Goal: Task Accomplishment & Management: Manage account settings

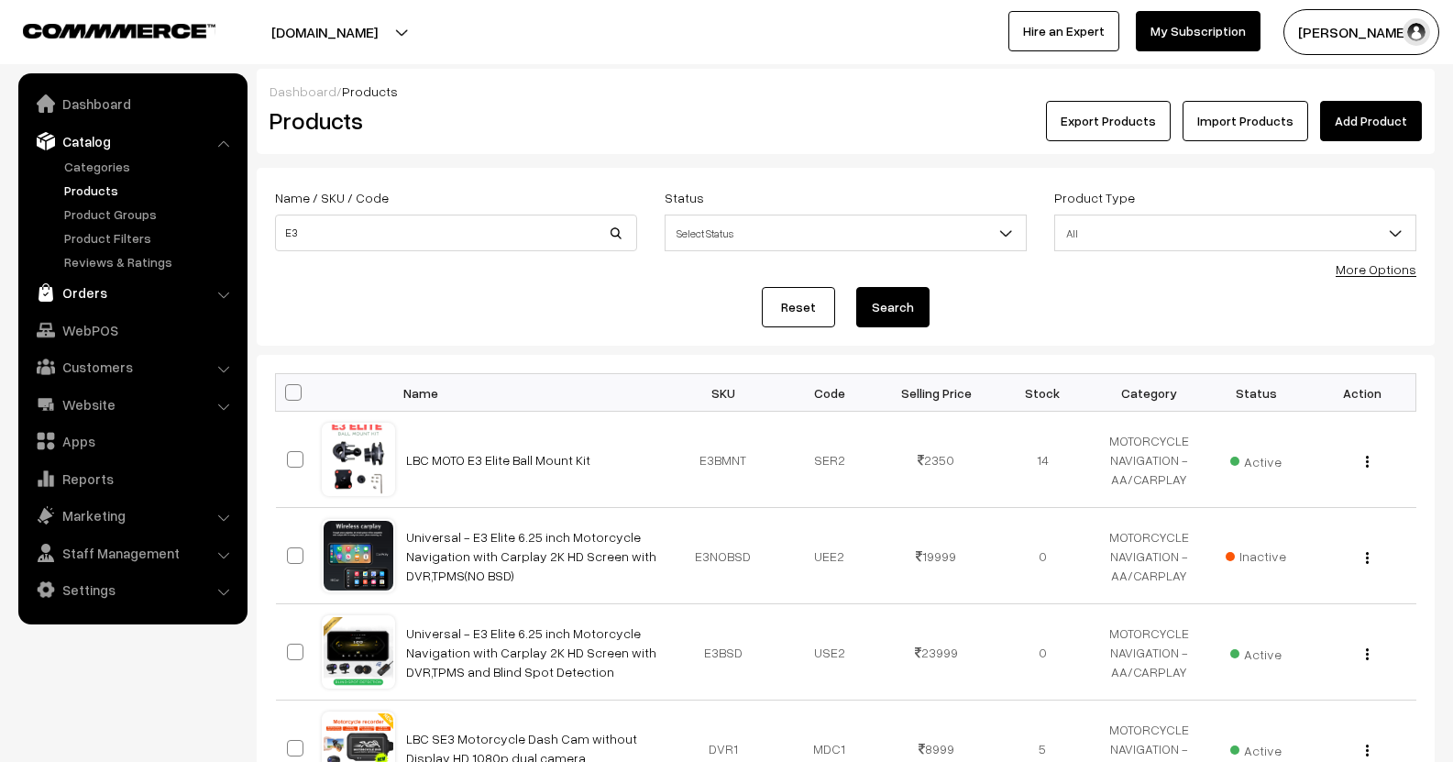
click at [76, 293] on link "Orders" at bounding box center [132, 292] width 218 height 33
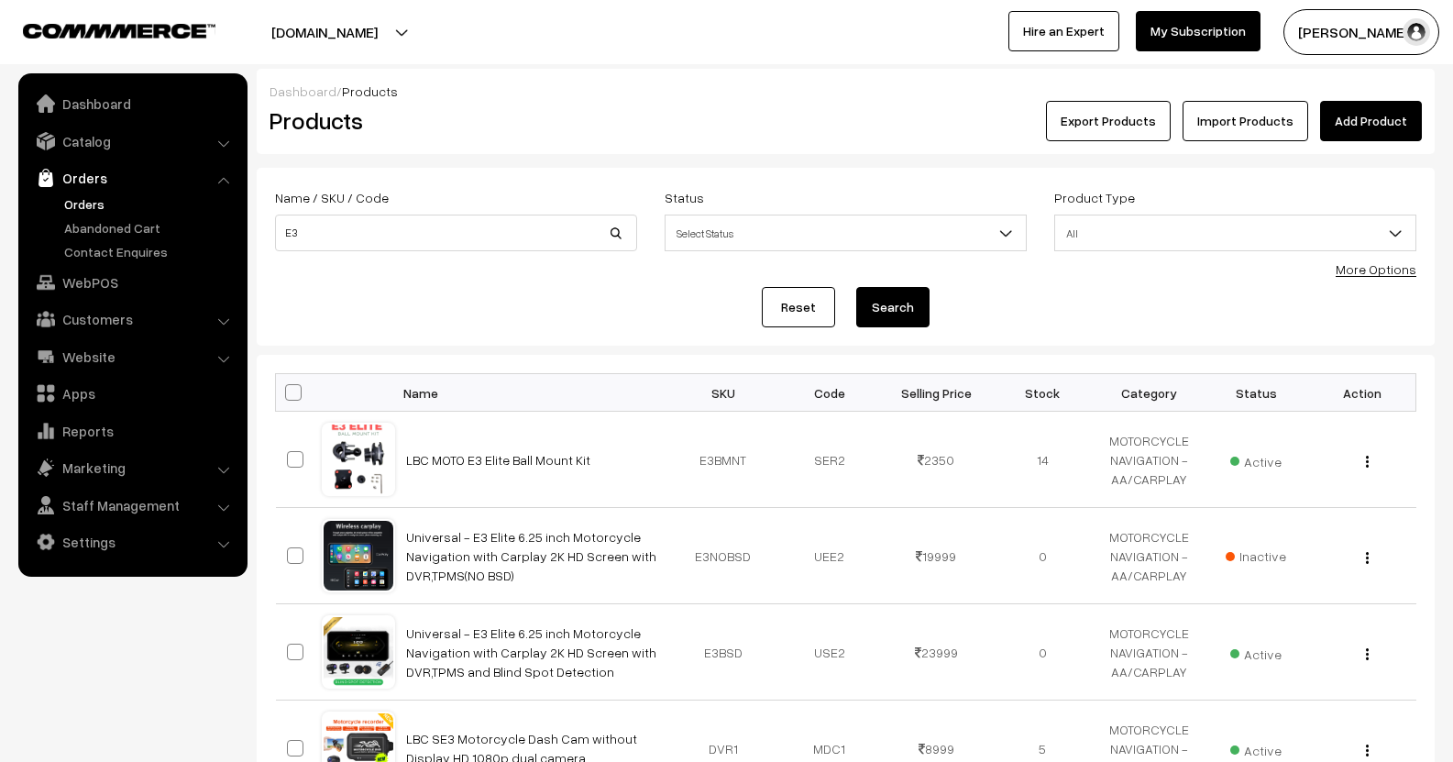
click at [60, 209] on link "Orders" at bounding box center [150, 203] width 181 height 19
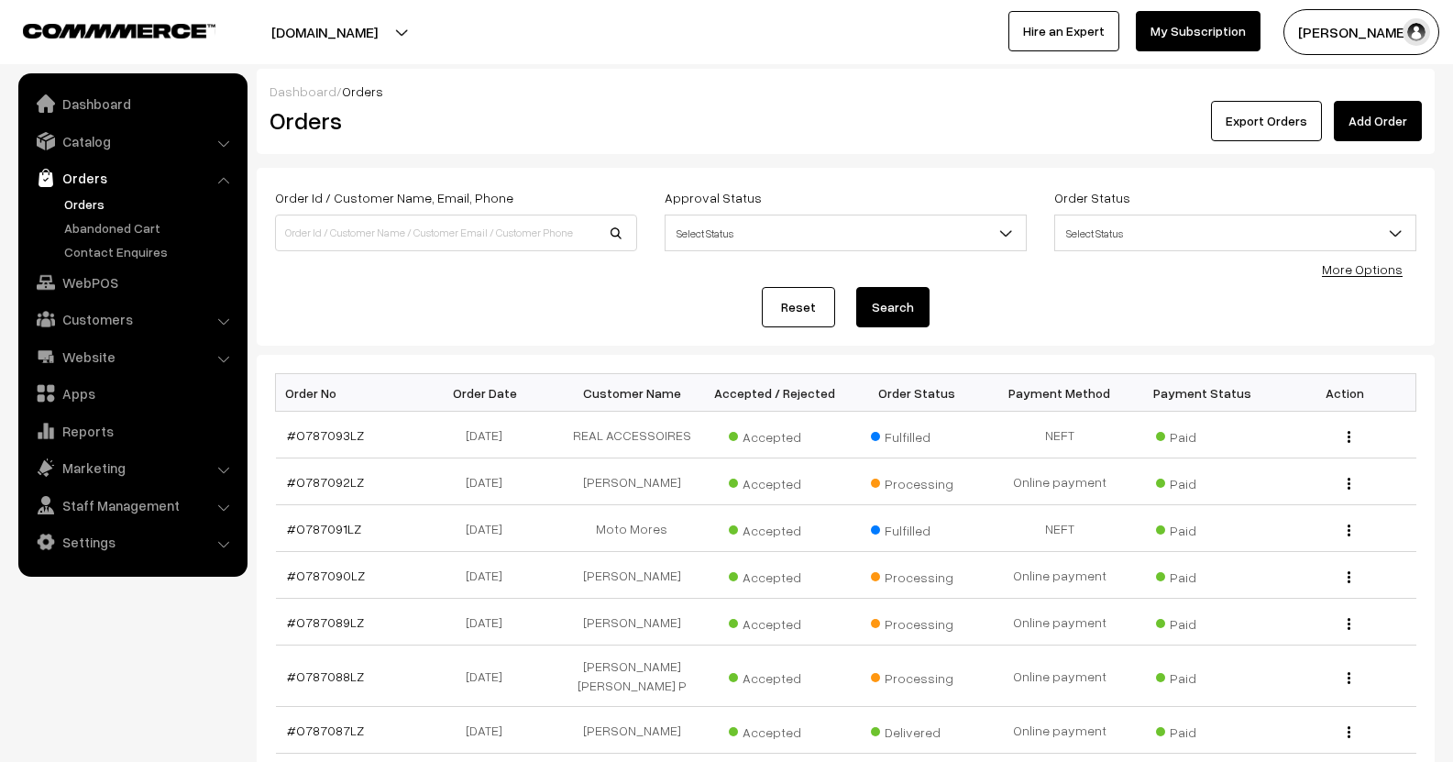
click at [1359, 258] on div "Order Status Select Status Draft Order Order Placed Cancelled Processing Partia…" at bounding box center [1235, 224] width 390 height 76
click at [1358, 278] on div "More Options" at bounding box center [1362, 268] width 81 height 19
click at [1373, 261] on link "More Options" at bounding box center [1362, 269] width 81 height 16
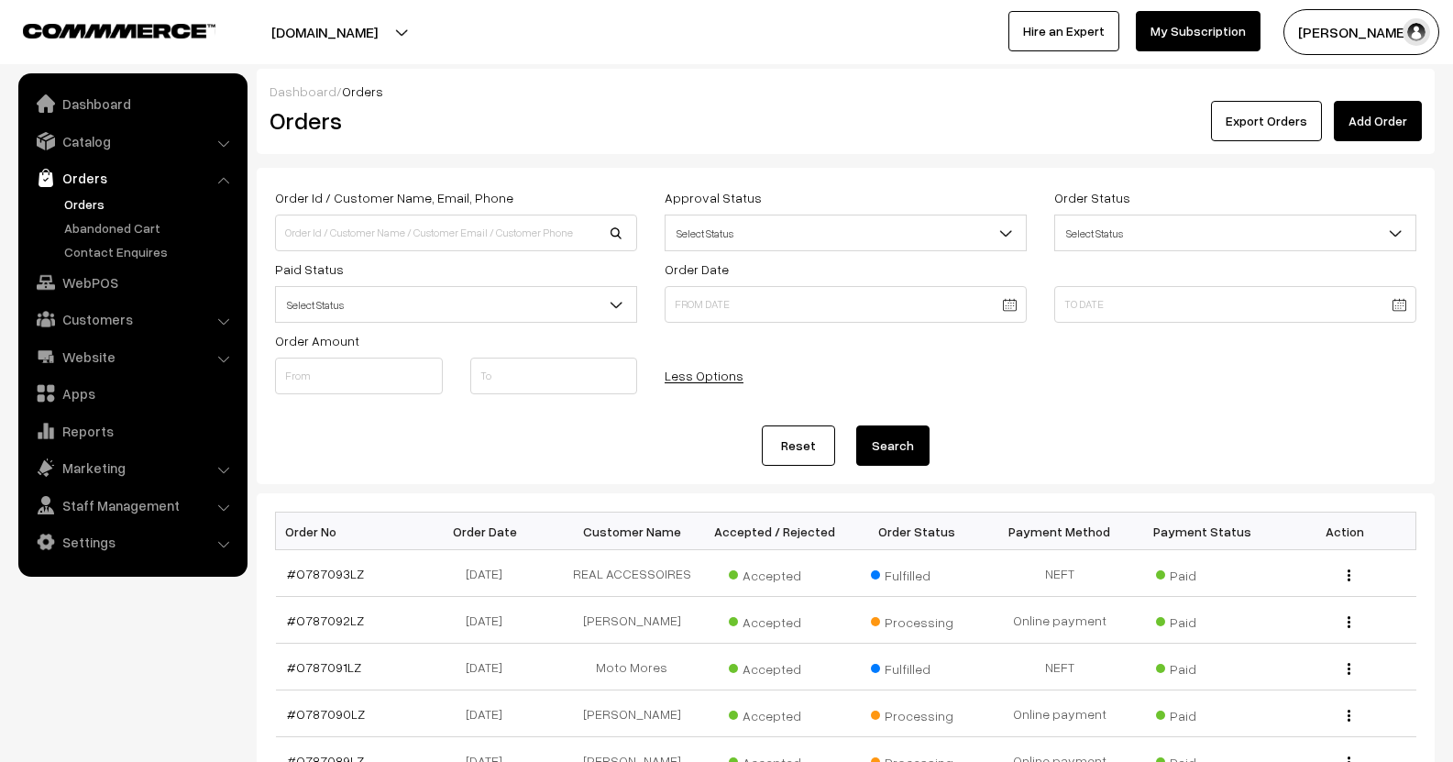
click at [714, 309] on body "Thank you for showing interest. Our team will call you shortly. Close [DOMAIN_N…" at bounding box center [726, 631] width 1453 height 1262
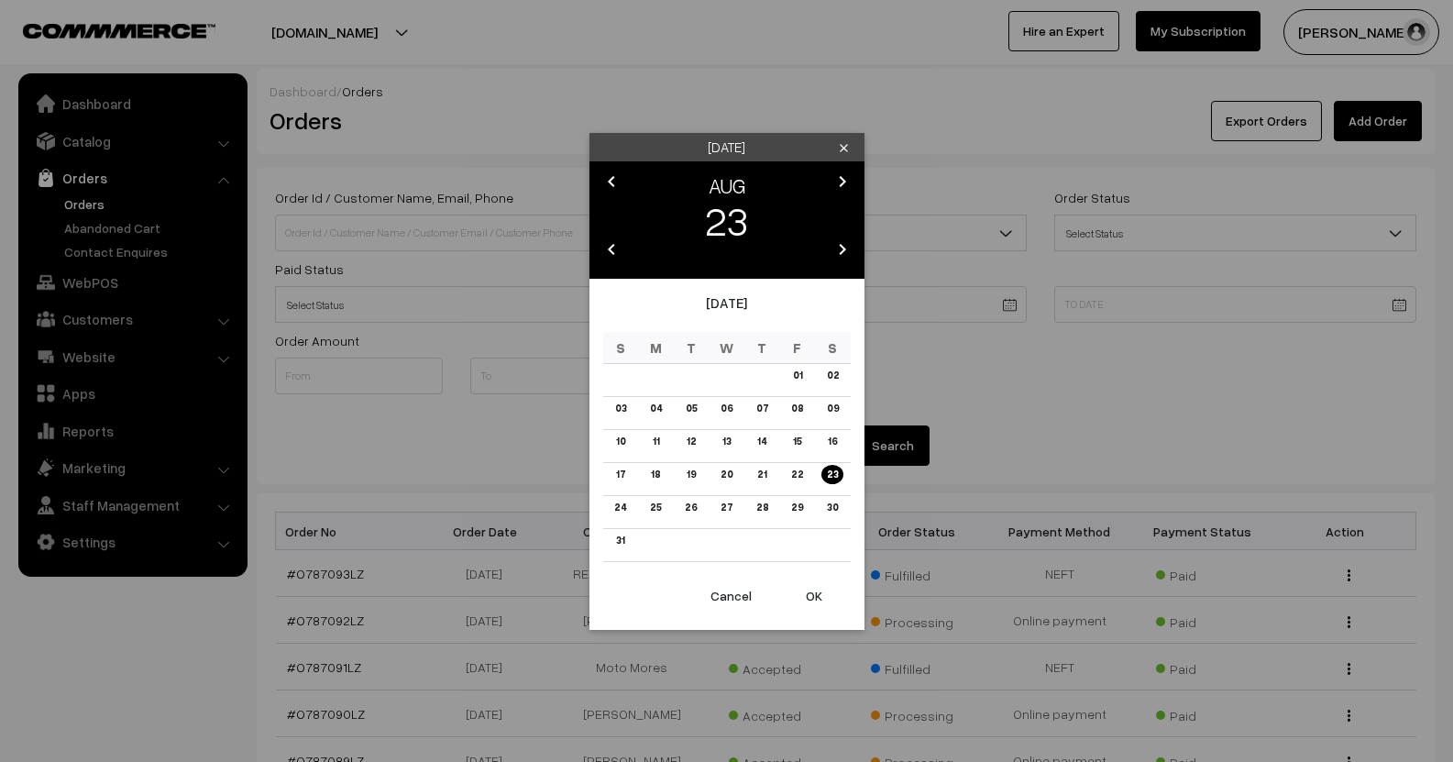
click at [610, 191] on icon "chevron_left" at bounding box center [611, 181] width 22 height 22
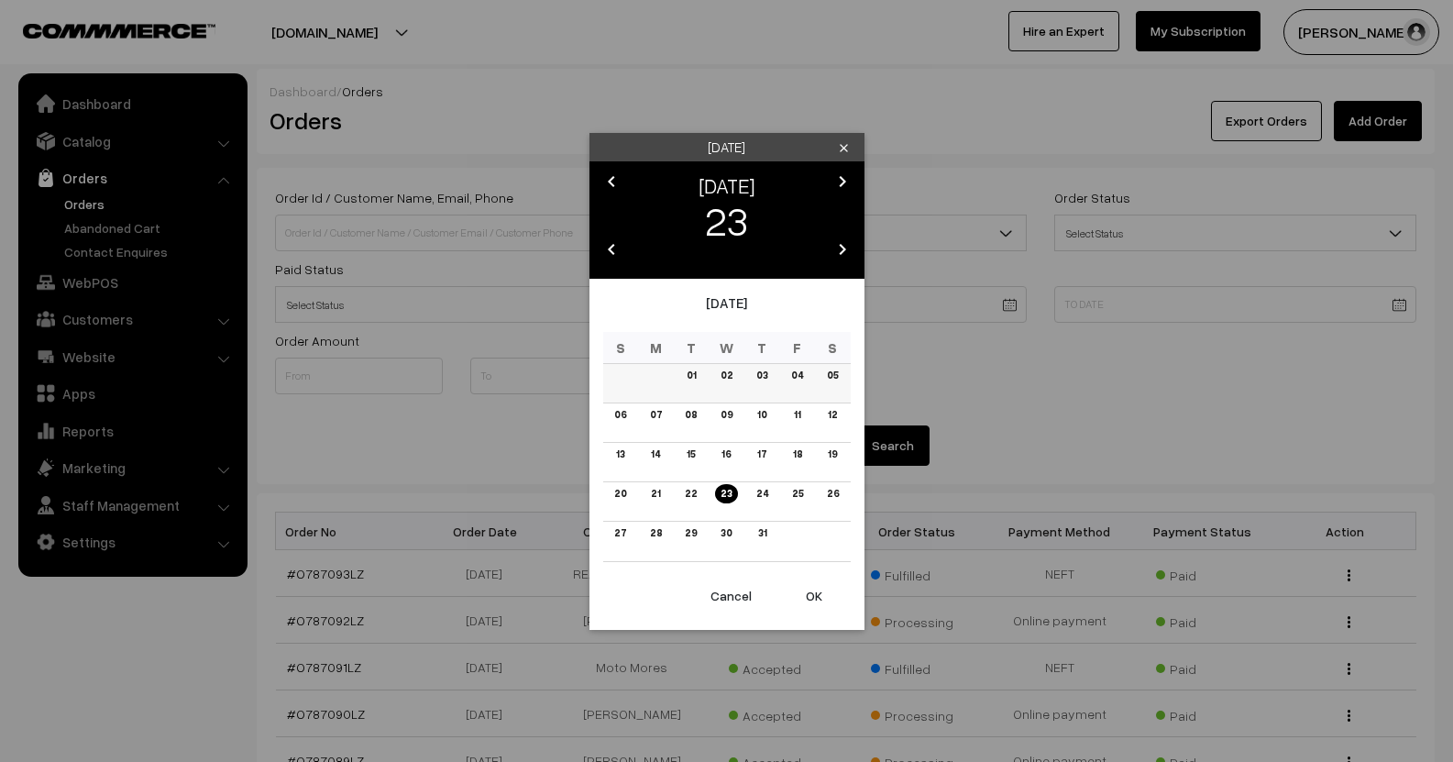
click at [683, 379] on link "01" at bounding box center [691, 375] width 20 height 19
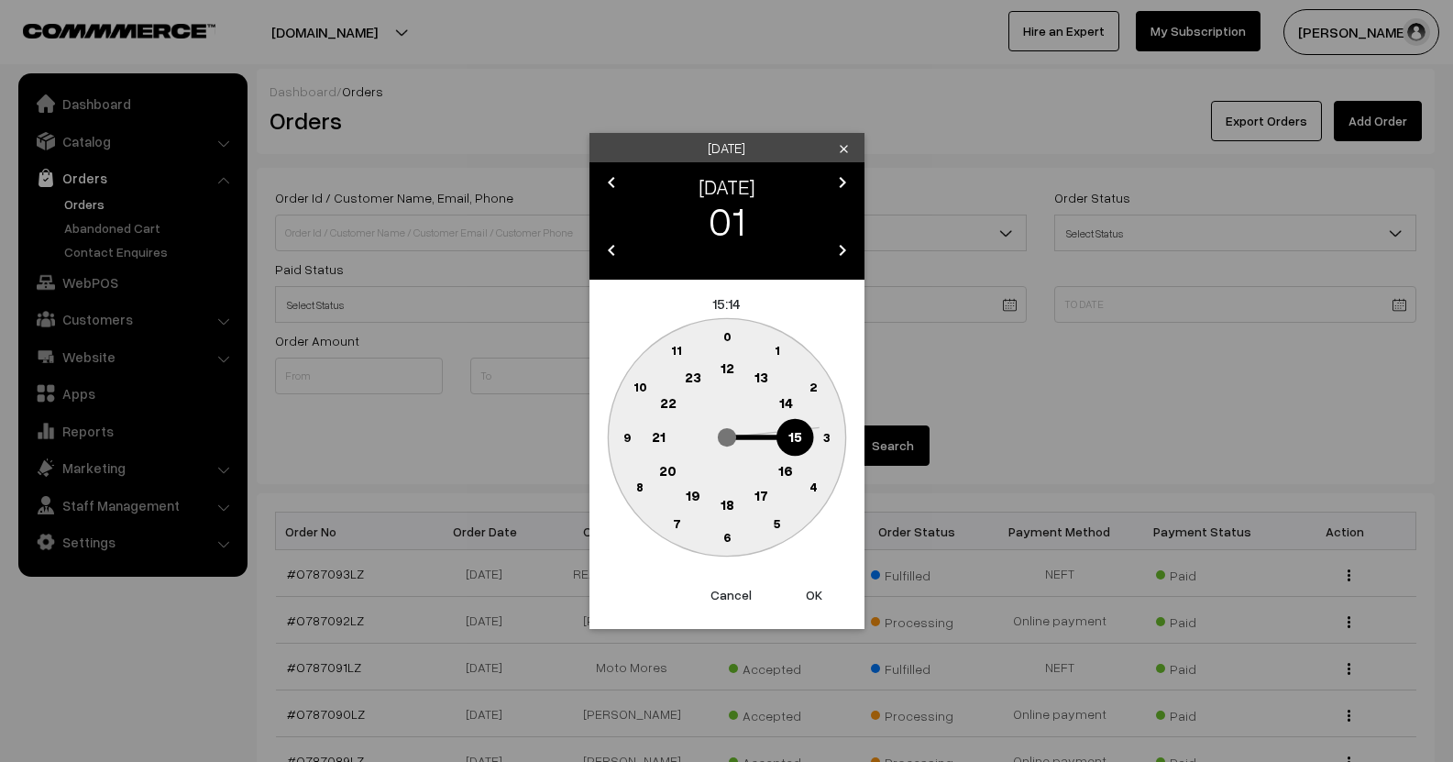
click at [744, 331] on circle at bounding box center [726, 436] width 237 height 237
click at [721, 335] on circle at bounding box center [727, 337] width 38 height 38
click at [723, 339] on text "0" at bounding box center [726, 336] width 8 height 16
type input "[DATE] 00:00"
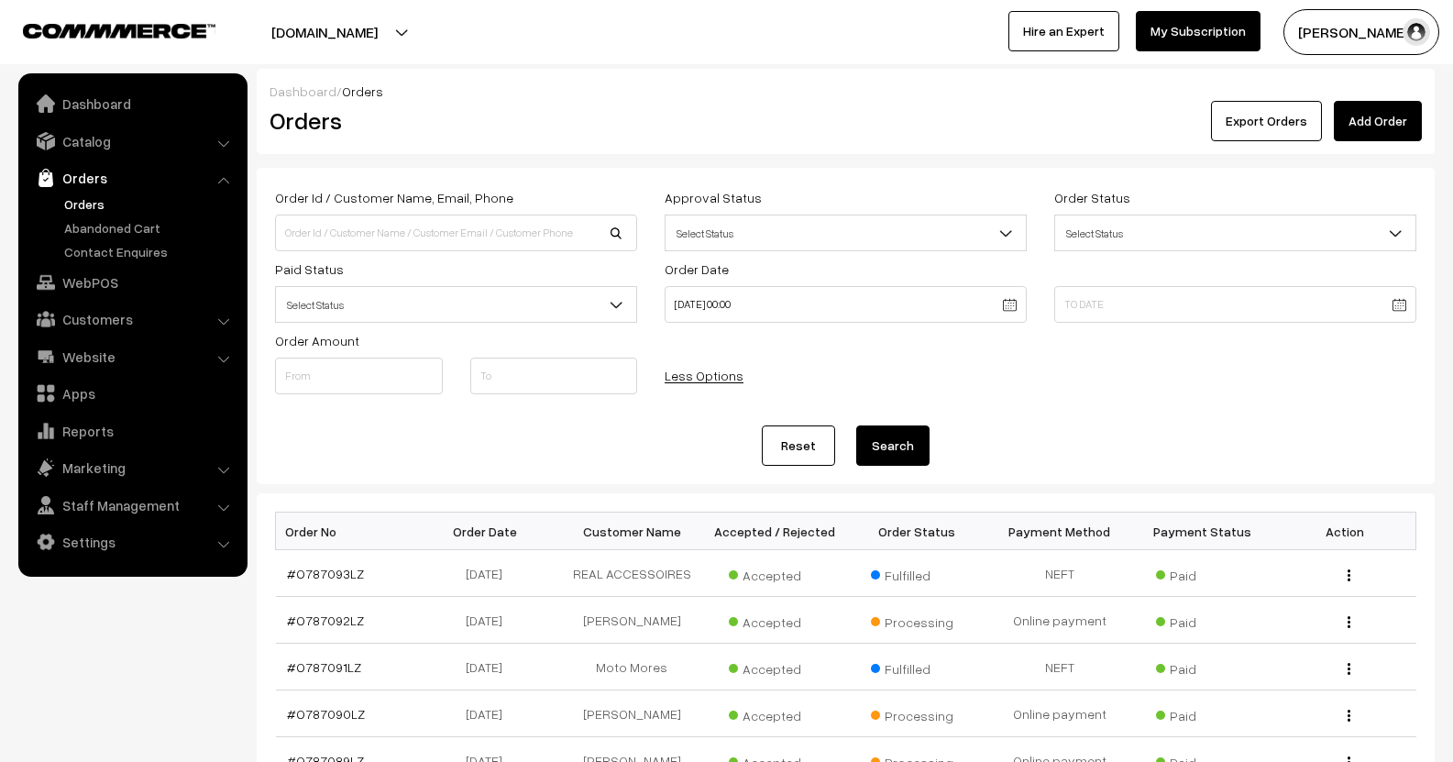
click at [1389, 308] on body "Thank you for showing interest. Our team will call you shortly. Close [DOMAIN_N…" at bounding box center [726, 631] width 1453 height 1262
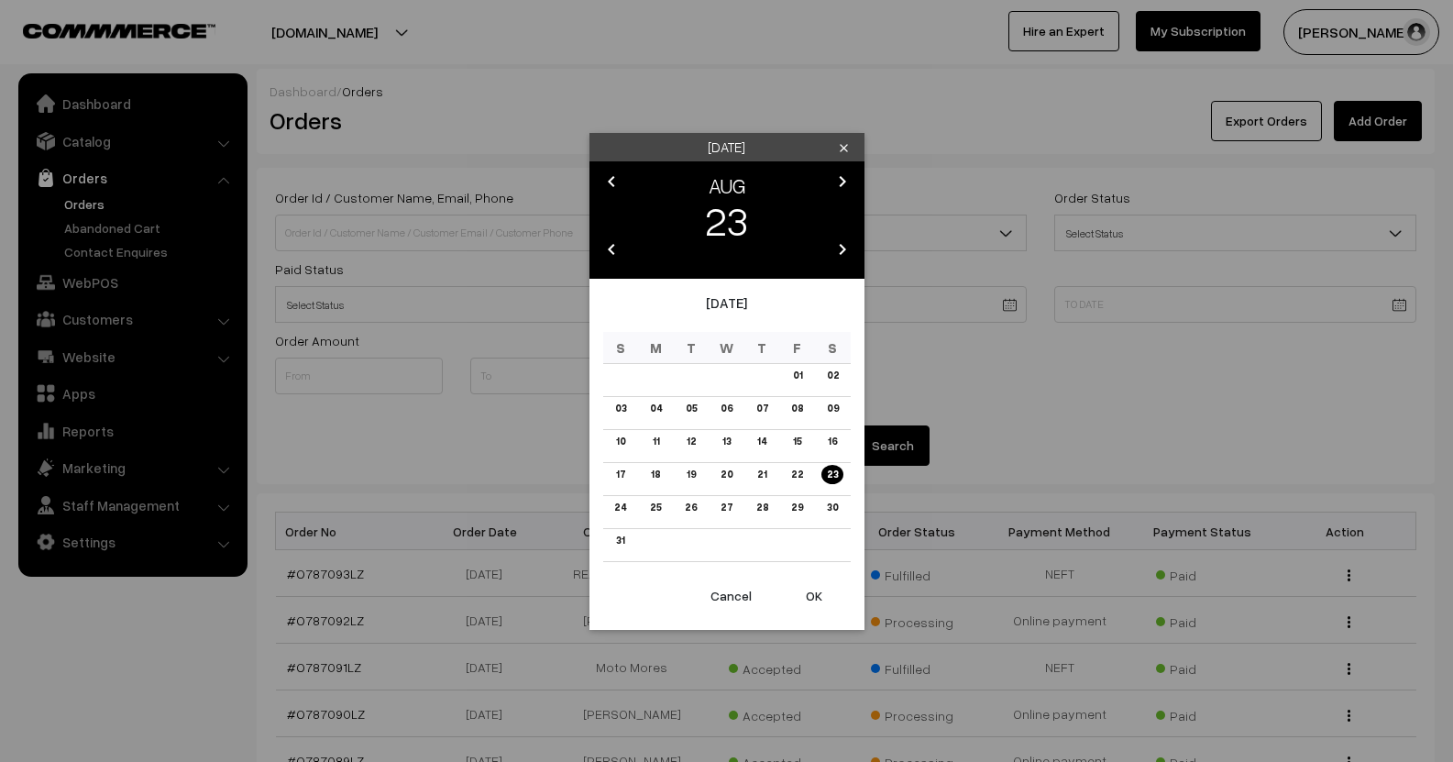
click at [604, 182] on icon "chevron_left" at bounding box center [611, 181] width 22 height 22
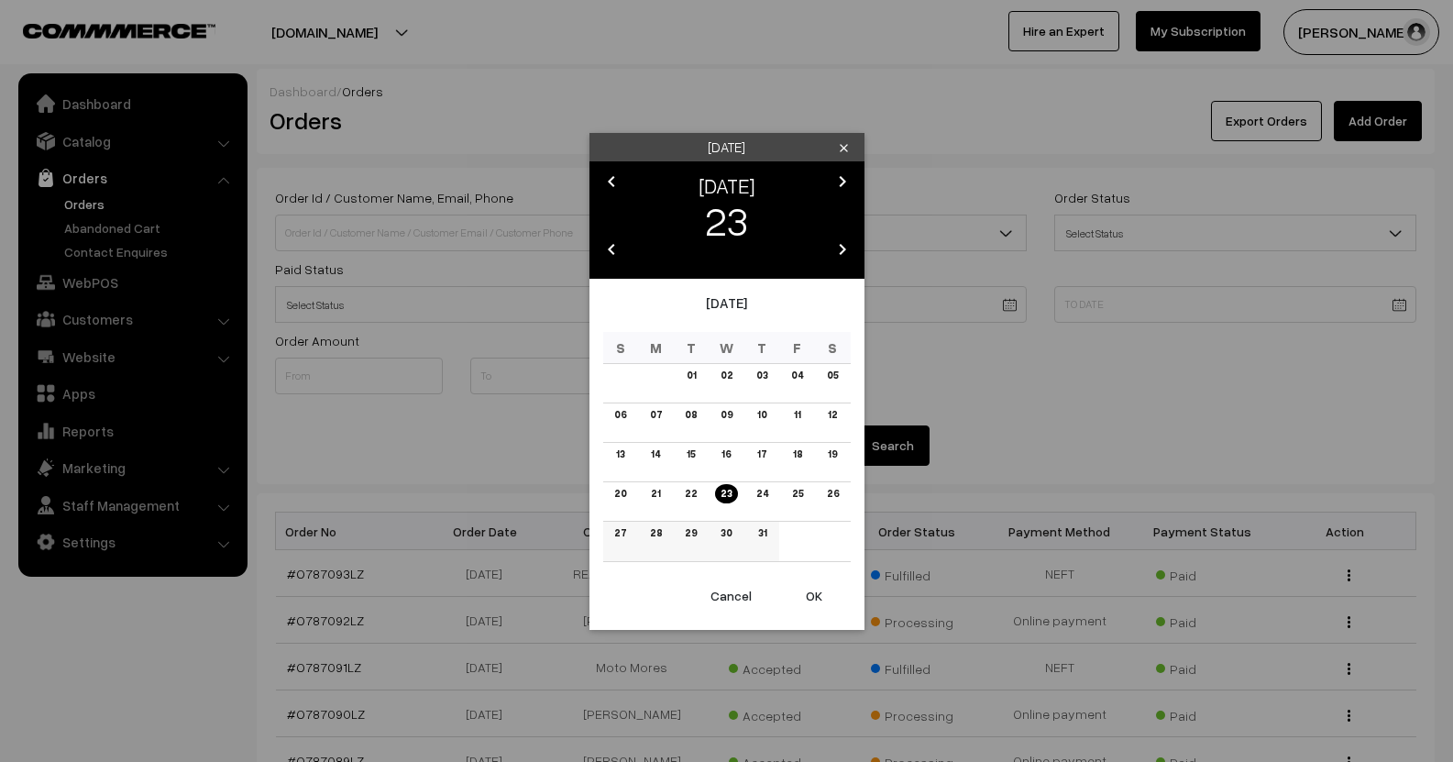
click at [762, 531] on link "31" at bounding box center [761, 532] width 19 height 19
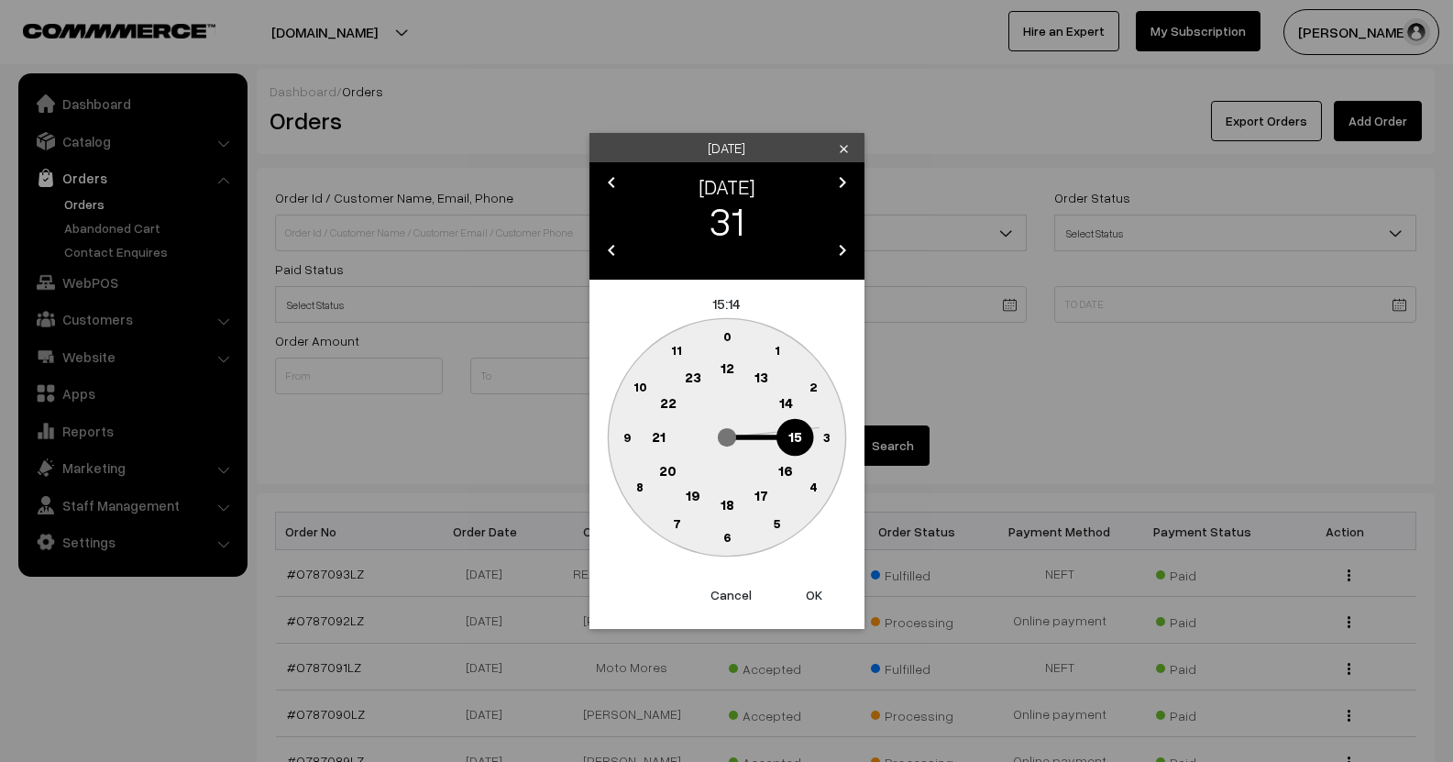
click at [729, 366] on text "12" at bounding box center [727, 367] width 14 height 16
click at [724, 340] on text "0" at bounding box center [726, 336] width 8 height 16
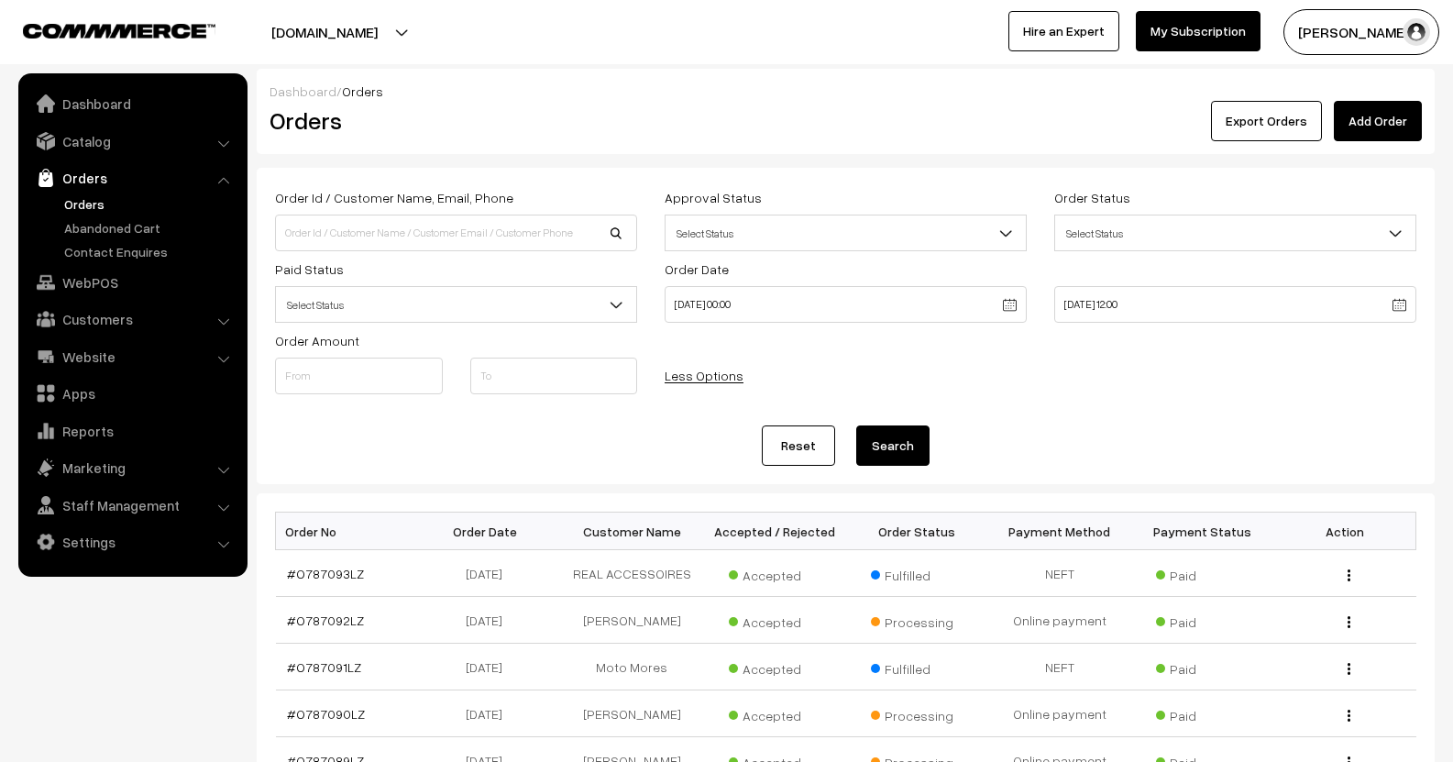
click at [1398, 313] on body "Thank you for showing interest. Our team will call you shortly. Close [DOMAIN_N…" at bounding box center [726, 631] width 1453 height 1262
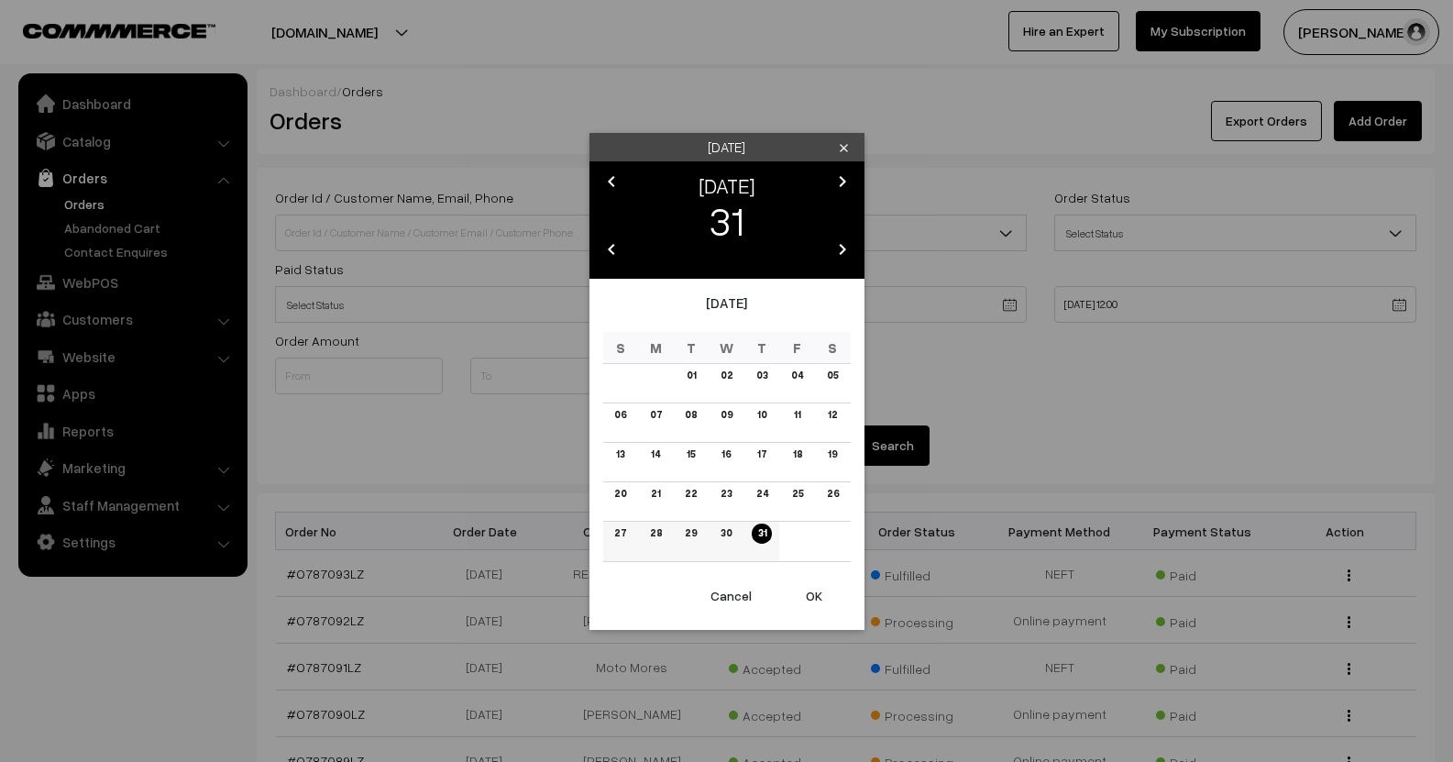
click at [757, 531] on link "31" at bounding box center [761, 532] width 19 height 19
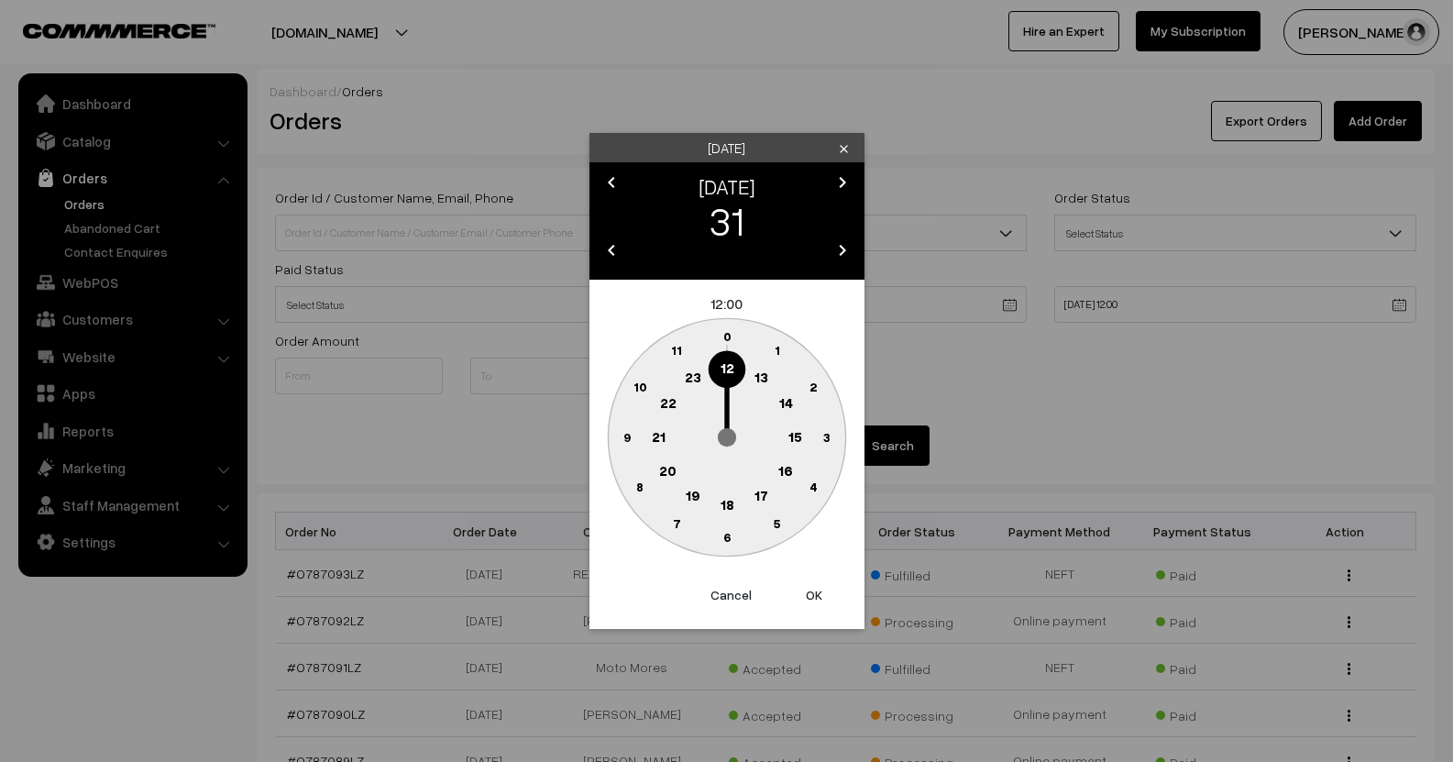
click at [696, 379] on text "23" at bounding box center [692, 376] width 16 height 16
click at [703, 336] on circle at bounding box center [706, 341] width 25 height 25
type input "[DATE] 23:58"
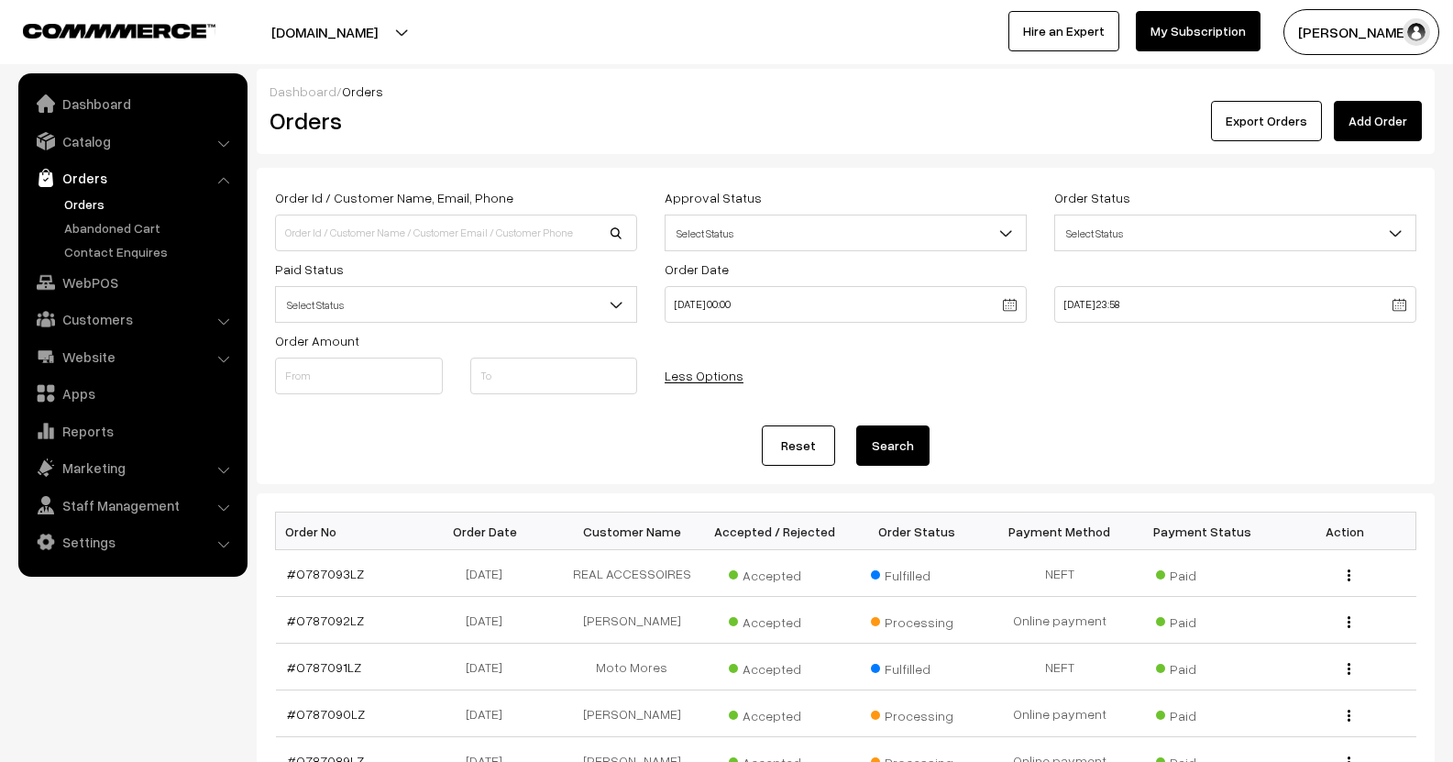
click at [896, 445] on button "Search" at bounding box center [892, 445] width 73 height 40
click at [1222, 126] on button "Export Orders" at bounding box center [1266, 121] width 111 height 40
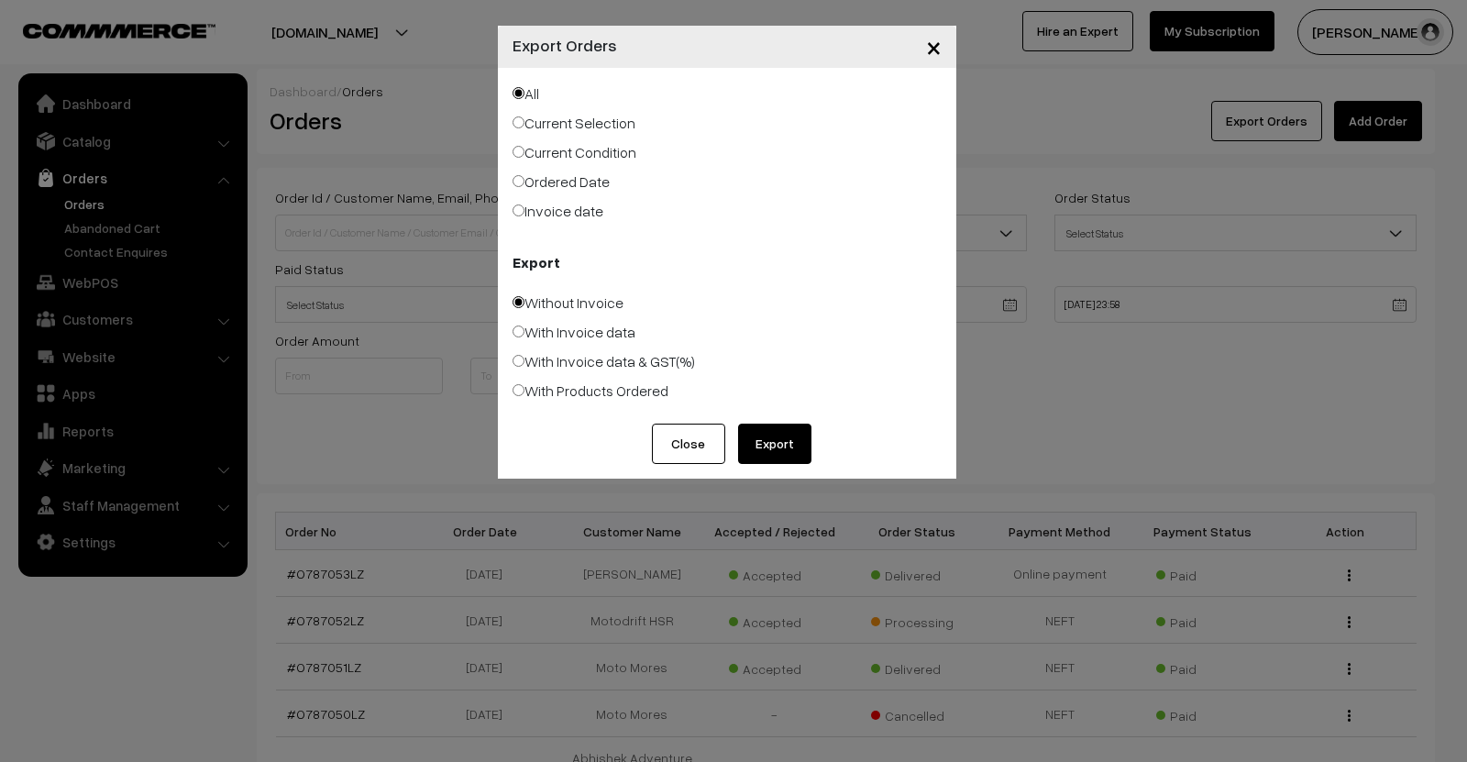
click at [586, 146] on label "Current Condition" at bounding box center [574, 152] width 124 height 22
click at [524, 146] on input "Current Condition" at bounding box center [518, 152] width 12 height 12
radio input "true"
click at [615, 363] on label "With Invoice data & GST(%)" at bounding box center [603, 361] width 182 height 22
click at [524, 363] on input "With Invoice data & GST(%)" at bounding box center [518, 361] width 12 height 12
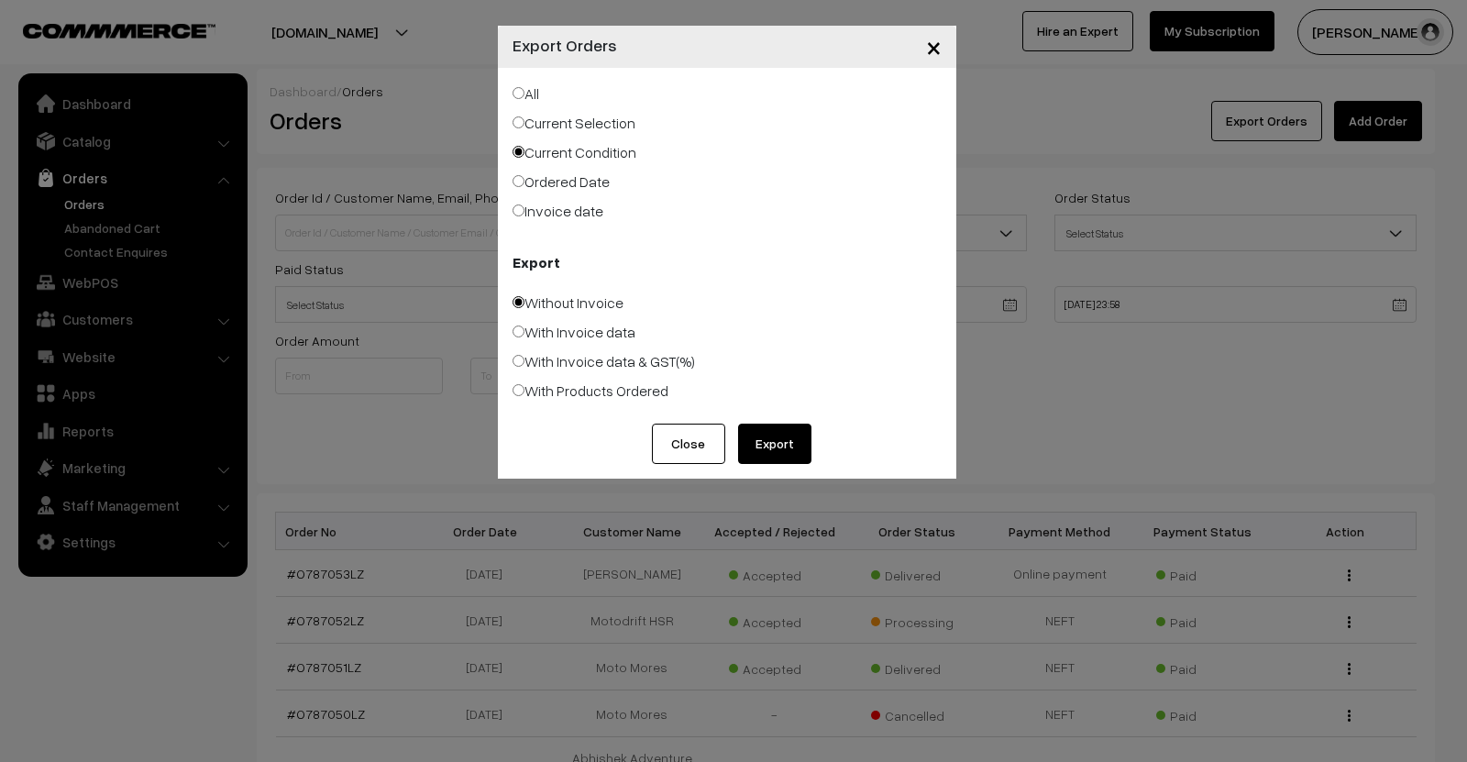
radio input "true"
click at [791, 431] on button "Export" at bounding box center [774, 443] width 73 height 40
